Goal: Find specific page/section: Find specific page/section

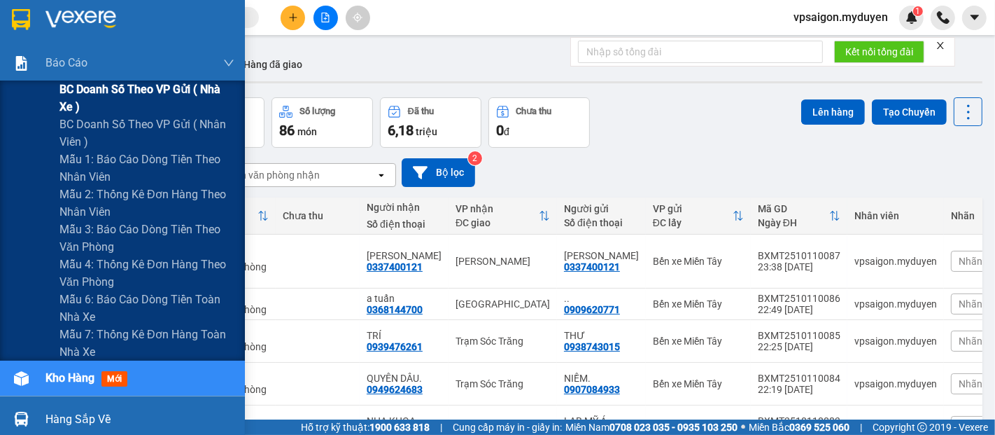
click at [81, 90] on span "BC doanh số theo VP gửi ( nhà xe )" at bounding box center [146, 97] width 175 height 35
